Goal: Task Accomplishment & Management: Manage account settings

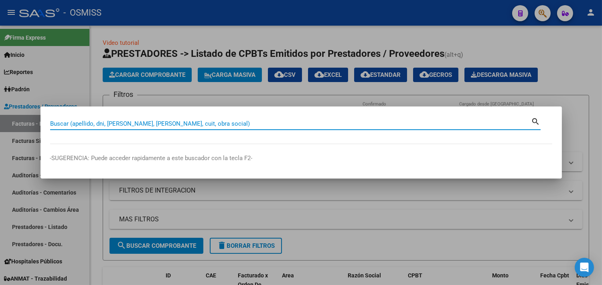
click at [89, 123] on input "Buscar (apellido, dni, [PERSON_NAME], [PERSON_NAME], cuit, obra social)" at bounding box center [290, 123] width 481 height 7
type input "6-42503"
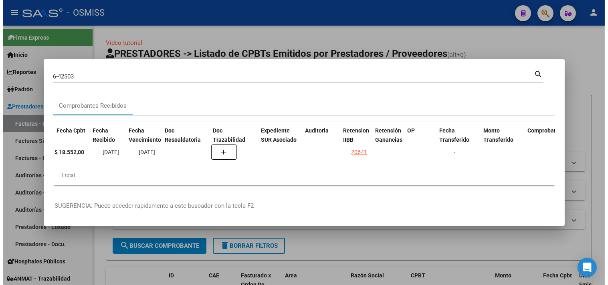
scroll to position [0, 380]
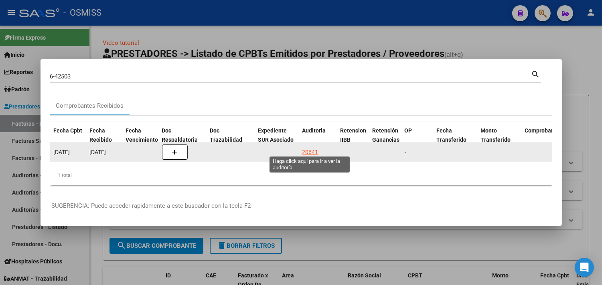
click at [308, 150] on div "20641" at bounding box center [310, 152] width 16 height 9
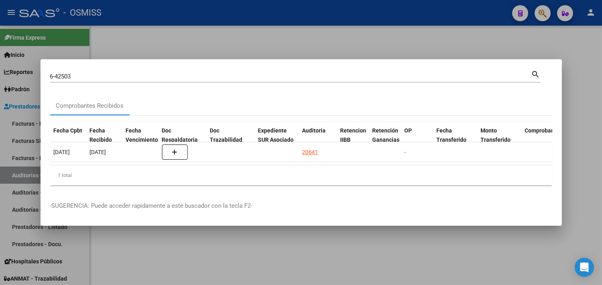
click at [586, 101] on div at bounding box center [301, 142] width 602 height 285
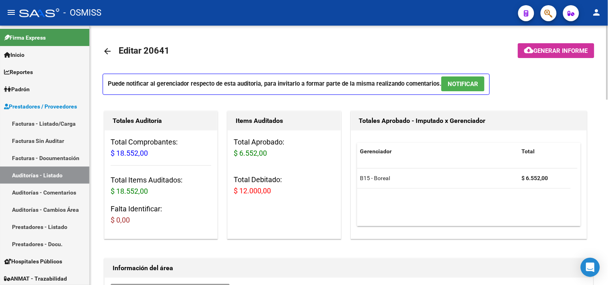
click at [586, 96] on div "Puede notificar al gerenciador respecto de esta auditoria, para invitarlo a for…" at bounding box center [349, 87] width 493 height 26
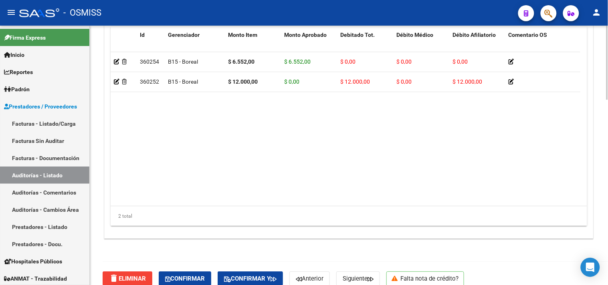
scroll to position [649, 0]
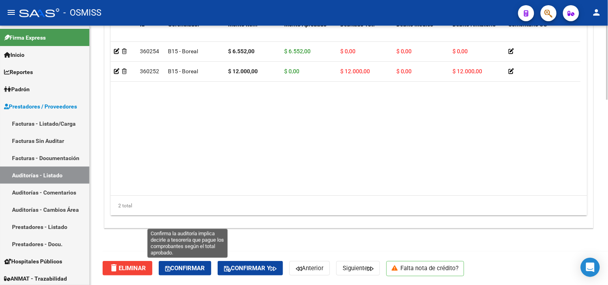
click at [205, 267] on span "Confirmar" at bounding box center [185, 268] width 40 height 7
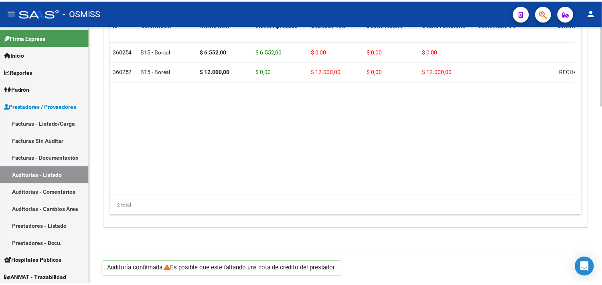
scroll to position [576, 0]
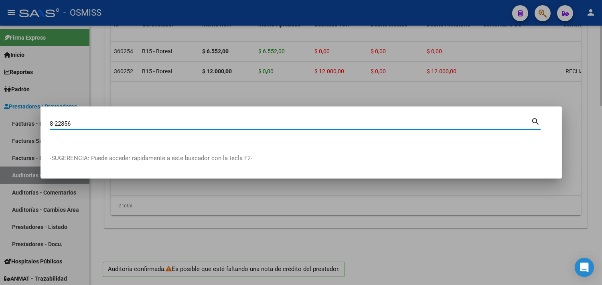
type input "8-22856"
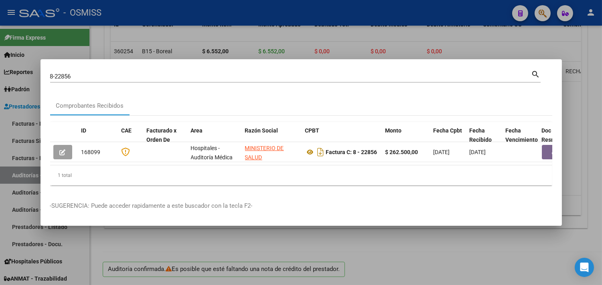
scroll to position [0, 260]
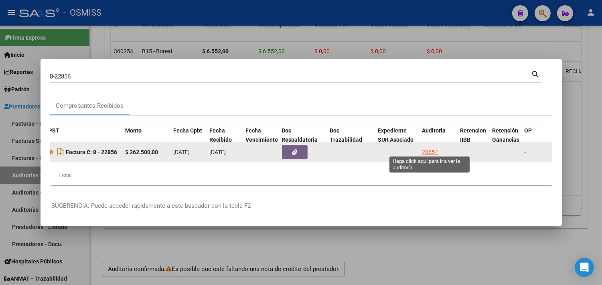
click at [429, 148] on div "20654" at bounding box center [430, 152] width 16 height 9
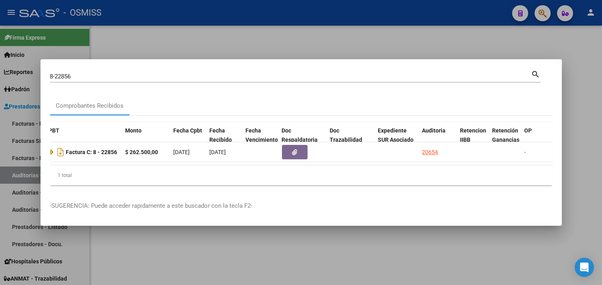
click at [578, 109] on div at bounding box center [301, 142] width 602 height 285
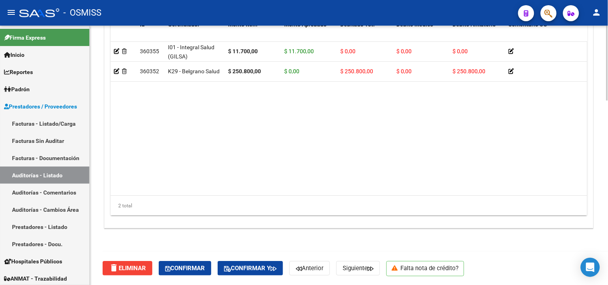
click at [185, 261] on div "delete Eliminar Confirmar Confirmar y Anterior Siguiente Falta nota de crédito?" at bounding box center [352, 269] width 499 height 34
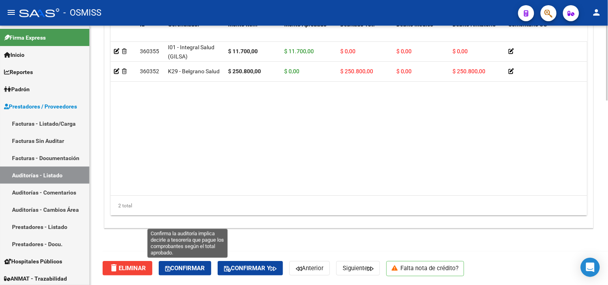
click at [187, 263] on button "Confirmar" at bounding box center [185, 268] width 53 height 14
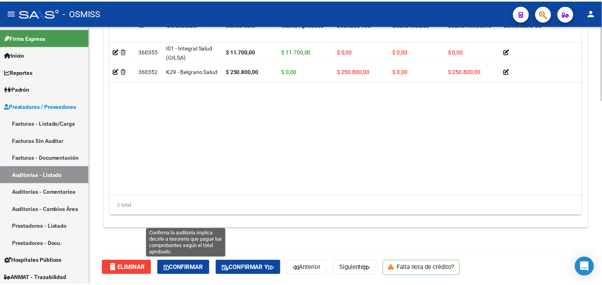
scroll to position [614, 0]
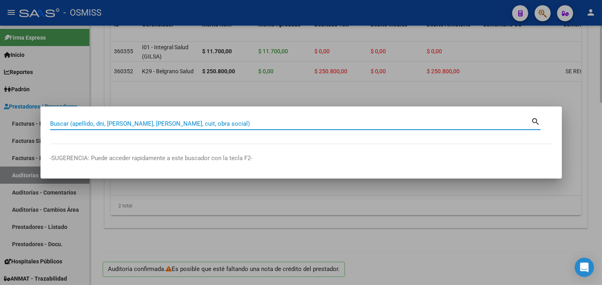
paste input "9 - 23572"
type input "9 - 23572"
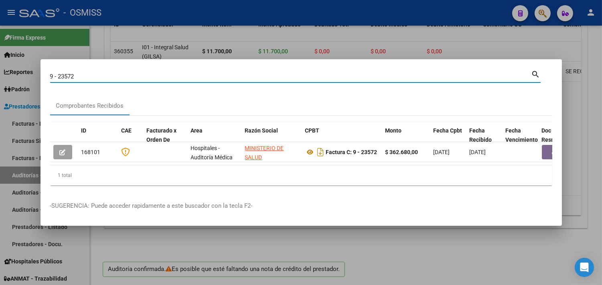
scroll to position [0, 295]
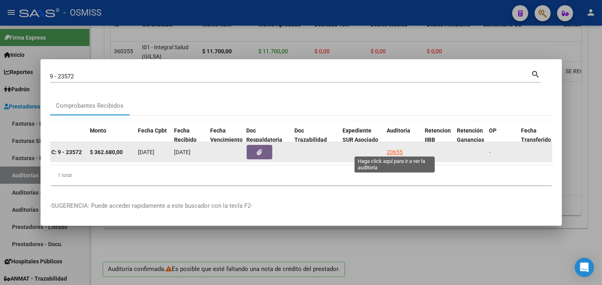
click at [393, 148] on div "20655" at bounding box center [395, 152] width 16 height 9
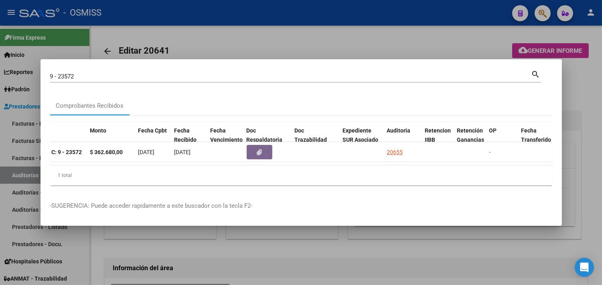
click at [576, 96] on div at bounding box center [301, 142] width 602 height 285
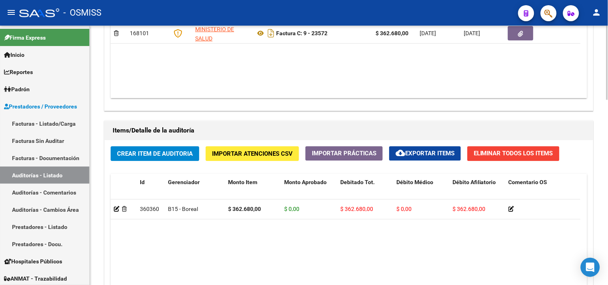
scroll to position [649, 0]
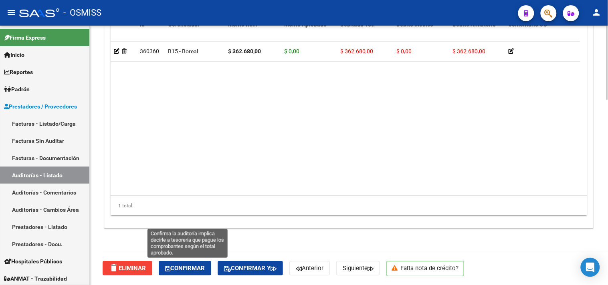
click at [185, 269] on span "Confirmar" at bounding box center [185, 268] width 40 height 7
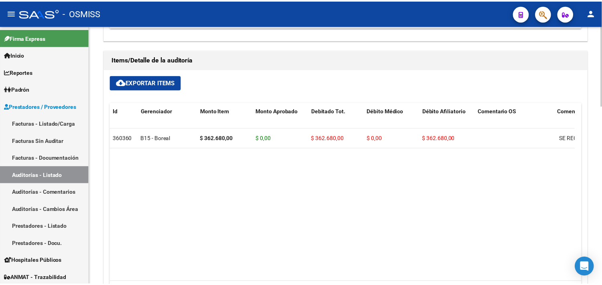
scroll to position [487, 0]
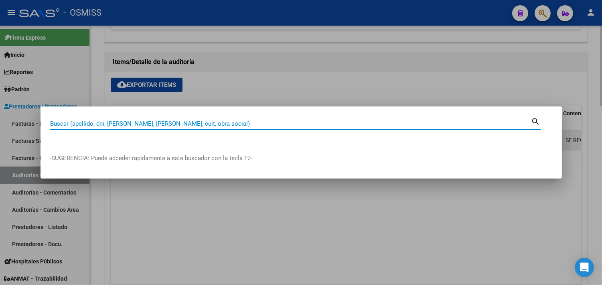
paste input "10-17546"
type input "10-17546"
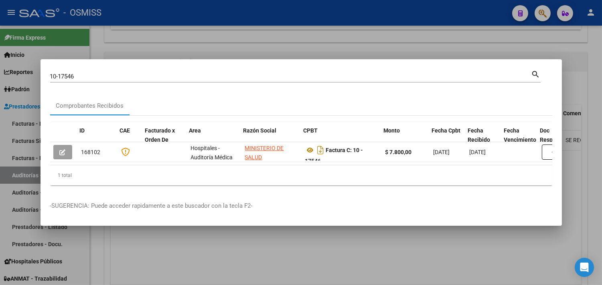
scroll to position [0, 314]
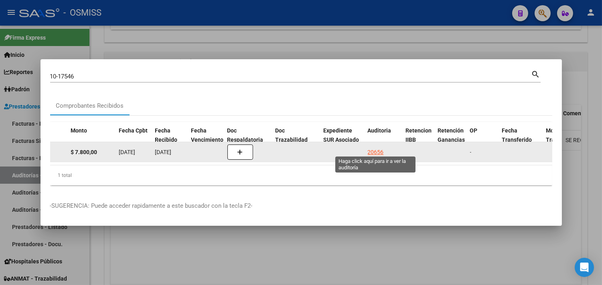
click at [374, 148] on div "20656" at bounding box center [376, 152] width 16 height 9
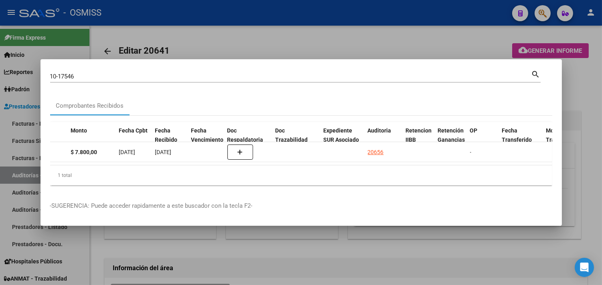
click at [588, 143] on div at bounding box center [301, 142] width 602 height 285
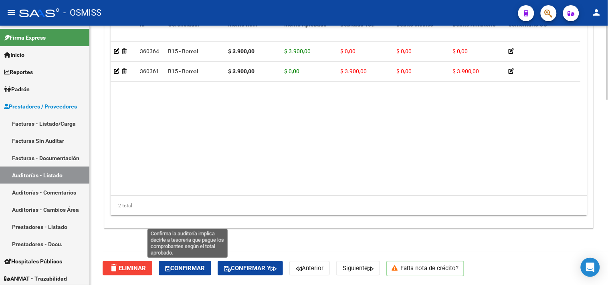
click at [183, 271] on span "Confirmar" at bounding box center [185, 268] width 40 height 7
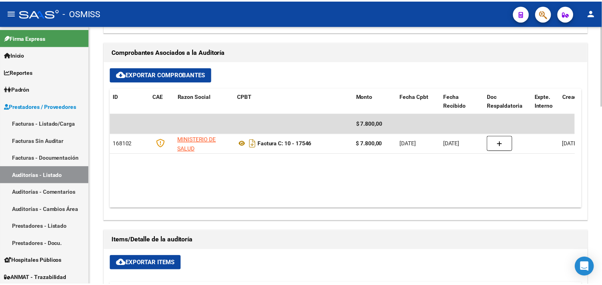
scroll to position [309, 0]
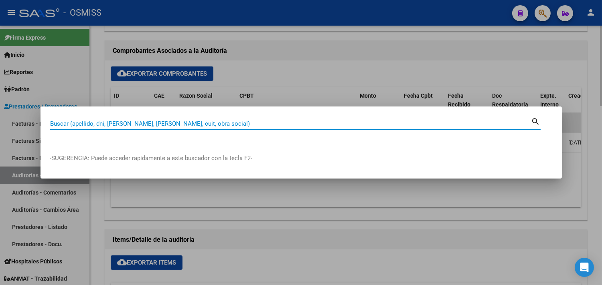
paste input "37-29559"
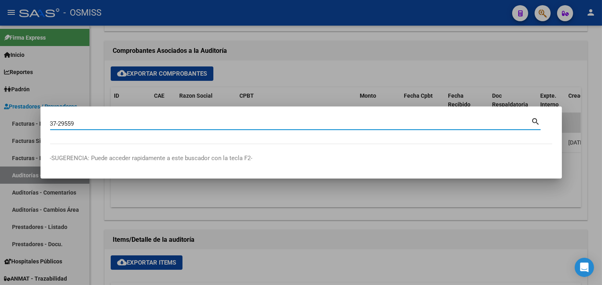
type input "37-29559"
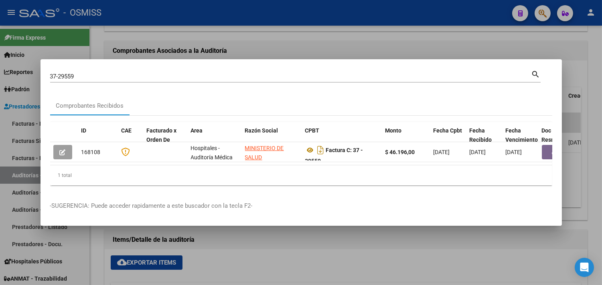
scroll to position [0, 469]
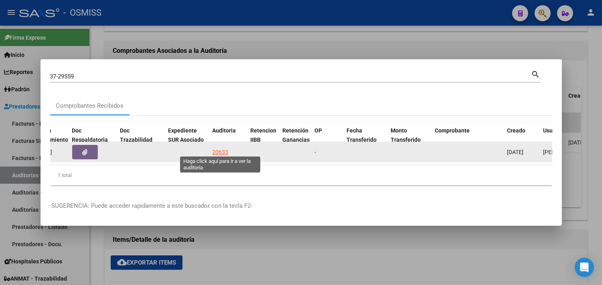
click at [223, 150] on div "20633" at bounding box center [220, 152] width 16 height 9
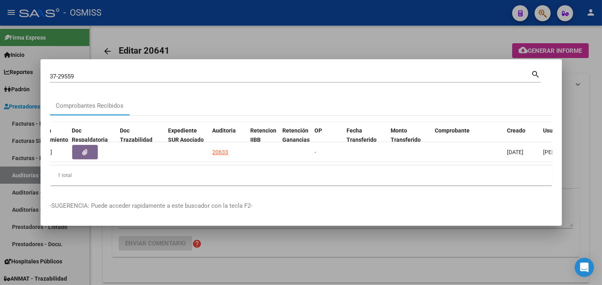
click at [582, 87] on div at bounding box center [301, 142] width 602 height 285
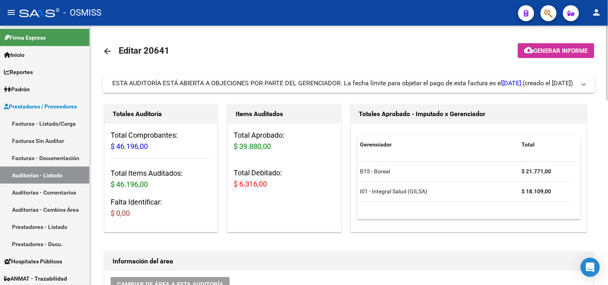
click at [595, 111] on div "Totales Aprobado - Imputado x Gerenciador Gerenciador Total B15 - Boreal $ 21.7…" at bounding box center [472, 168] width 247 height 131
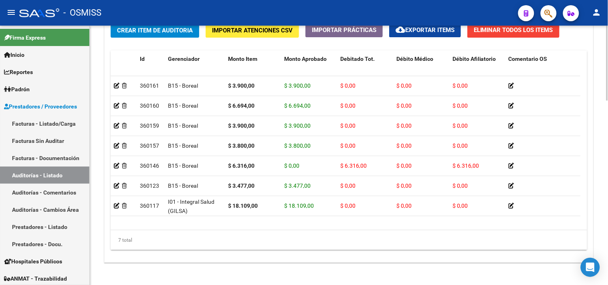
scroll to position [642, 0]
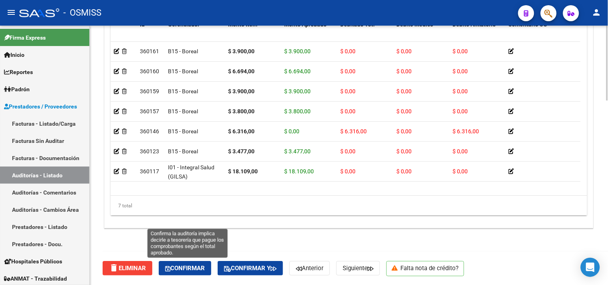
click at [191, 269] on span "Confirmar" at bounding box center [185, 268] width 40 height 7
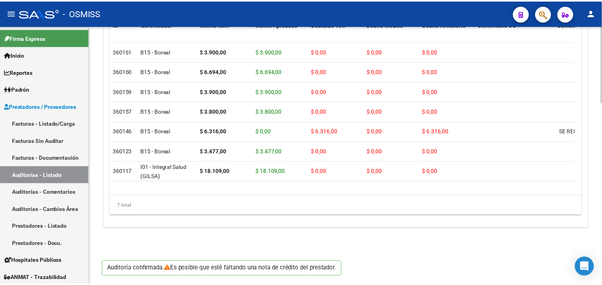
scroll to position [614, 0]
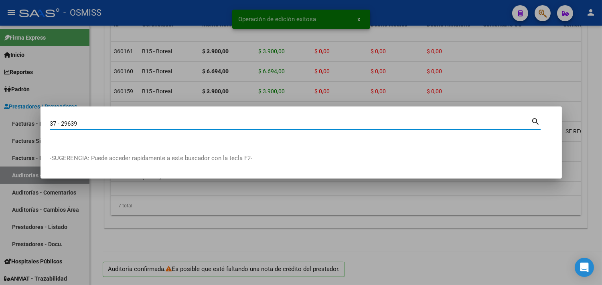
type input "37 - 29639"
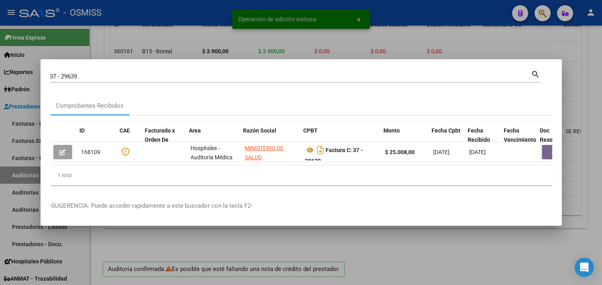
scroll to position [0, 194]
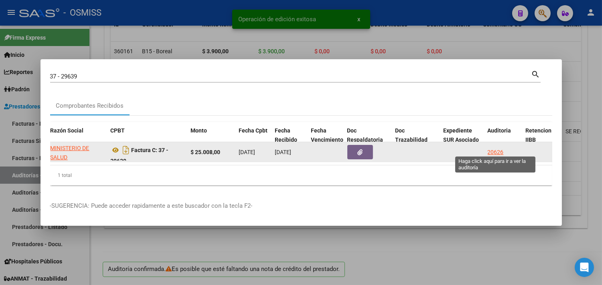
click at [496, 148] on div "20626" at bounding box center [495, 152] width 16 height 9
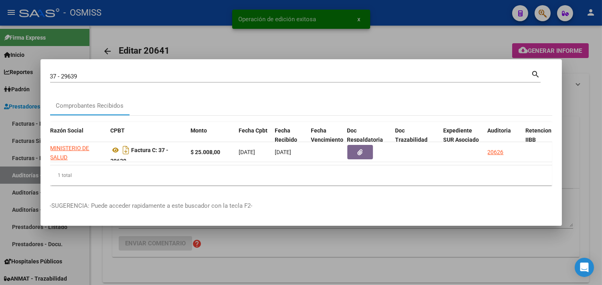
click at [582, 95] on div at bounding box center [301, 142] width 602 height 285
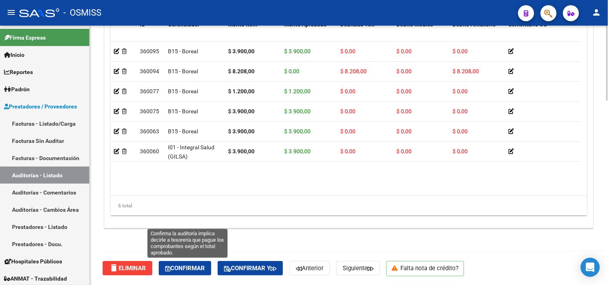
click at [195, 266] on span "Confirmar" at bounding box center [185, 268] width 40 height 7
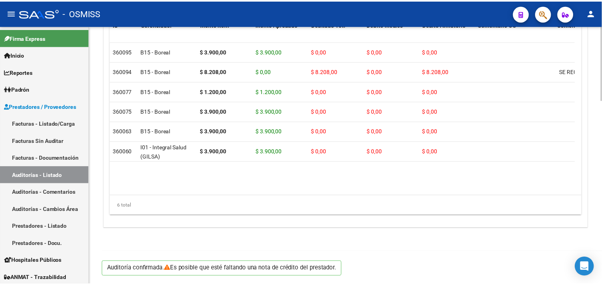
scroll to position [614, 0]
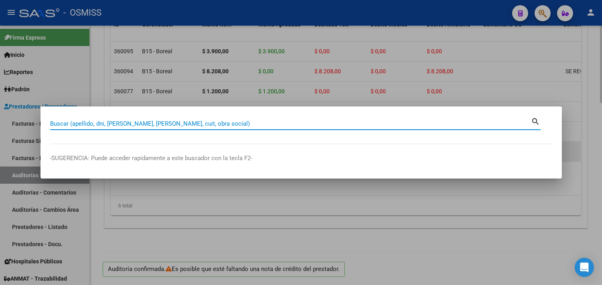
paste input "37-29708"
type input "37-29708"
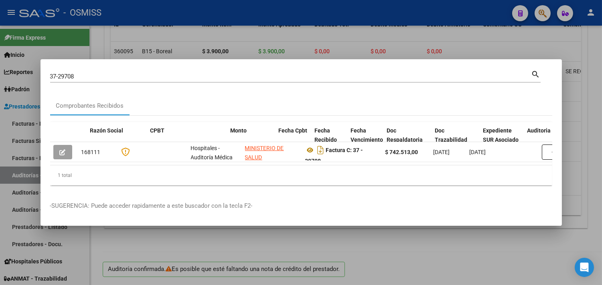
scroll to position [0, 275]
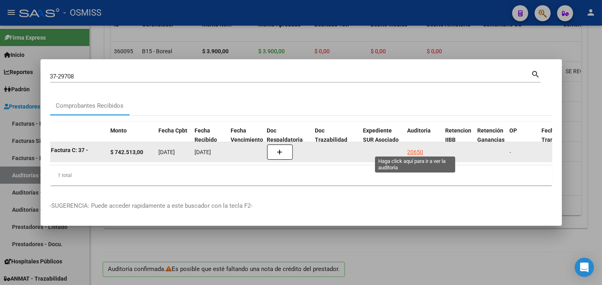
click at [416, 149] on div "20650" at bounding box center [415, 152] width 16 height 9
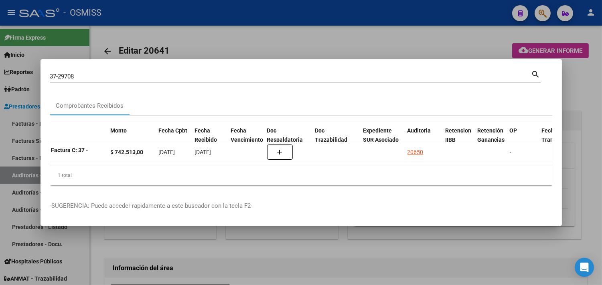
click at [582, 111] on div at bounding box center [301, 142] width 602 height 285
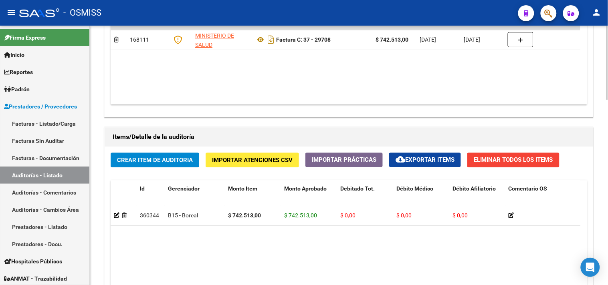
scroll to position [649, 0]
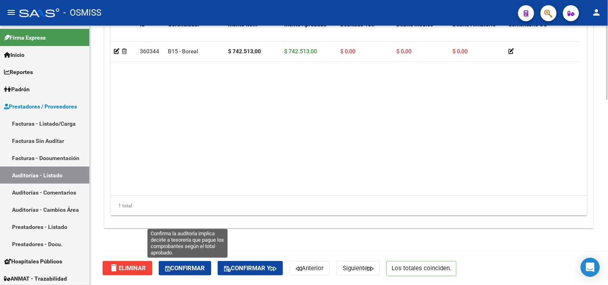
click at [198, 264] on button "Confirmar" at bounding box center [185, 268] width 53 height 14
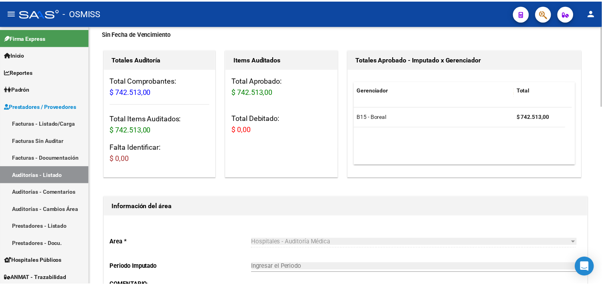
scroll to position [311, 0]
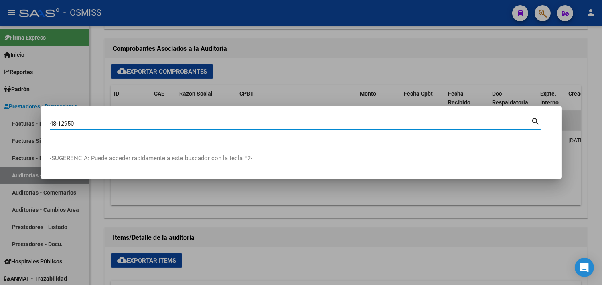
type input "48-12950"
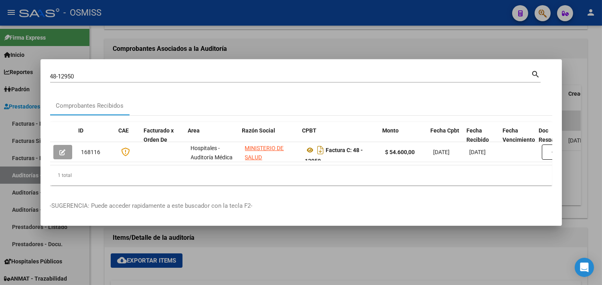
scroll to position [0, 377]
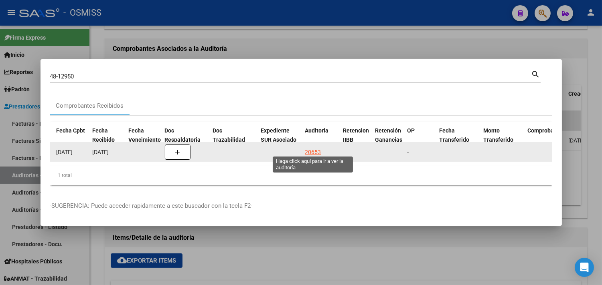
click at [318, 150] on div "20653" at bounding box center [313, 152] width 16 height 9
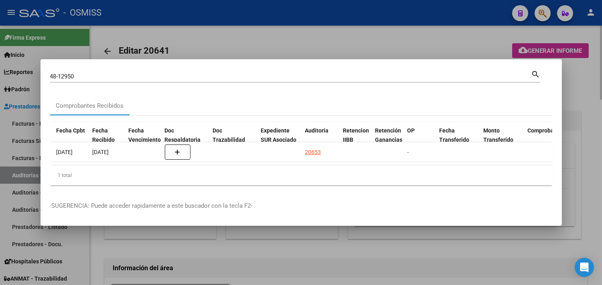
click at [596, 99] on div at bounding box center [301, 142] width 602 height 285
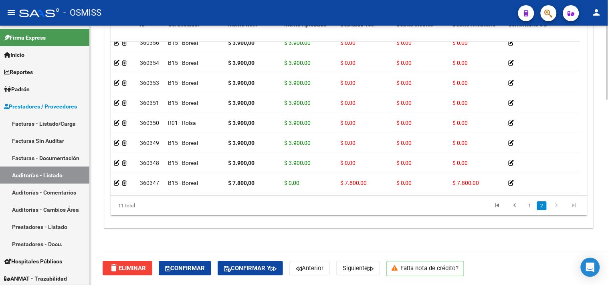
scroll to position [75, 0]
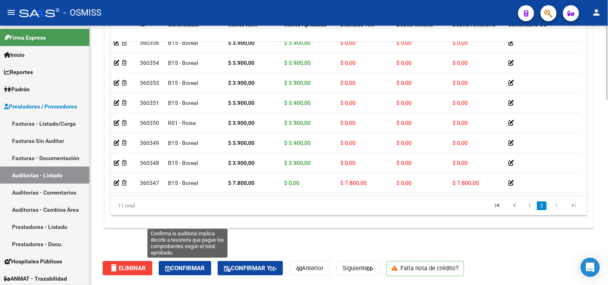
click at [192, 271] on span "Confirmar" at bounding box center [185, 268] width 40 height 7
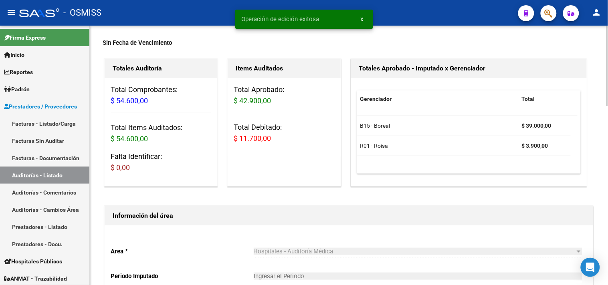
scroll to position [0, 0]
